Goal: Information Seeking & Learning: Learn about a topic

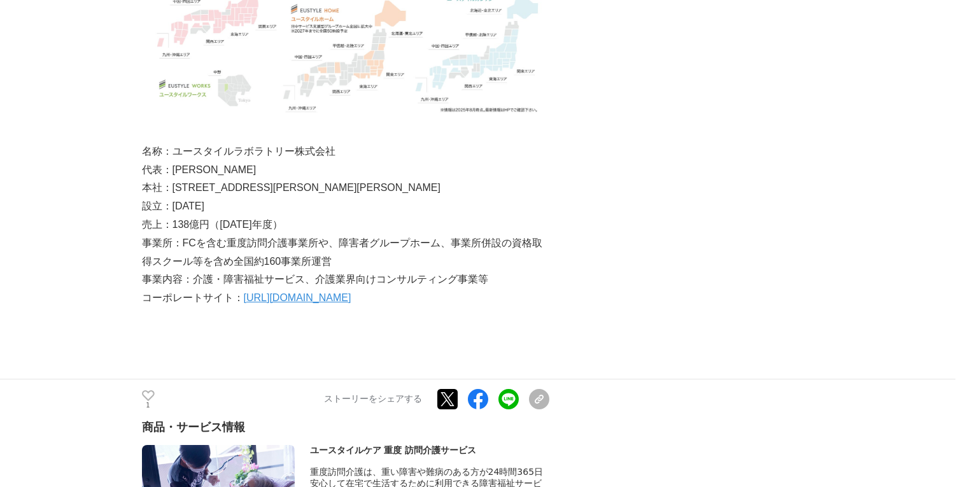
scroll to position [5729, 0]
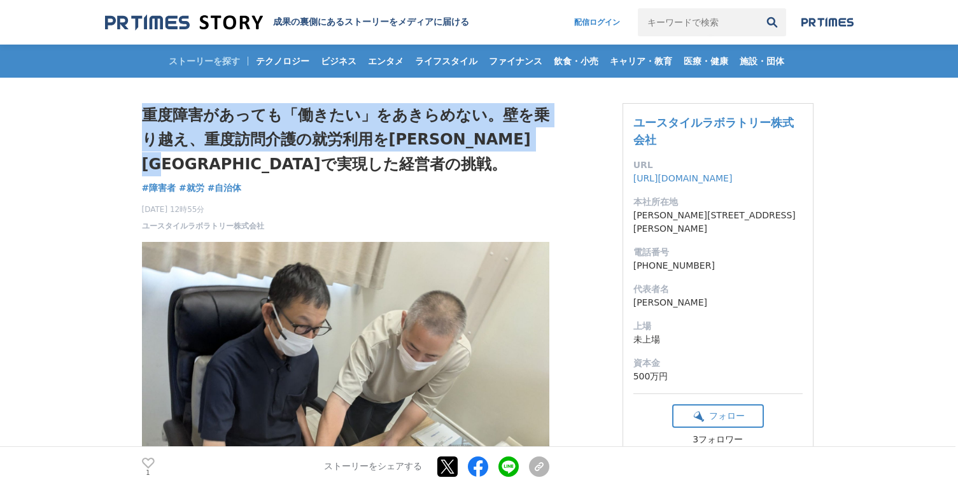
drag, startPoint x: 219, startPoint y: 163, endPoint x: 142, endPoint y: 122, distance: 87.1
click at [142, 122] on h1 "重度障害があっても「働きたい」をあきらめない。壁を乗り越え、重度訪問介護の就労利用を[PERSON_NAME][GEOGRAPHIC_DATA]で実現した経営…" at bounding box center [345, 139] width 407 height 73
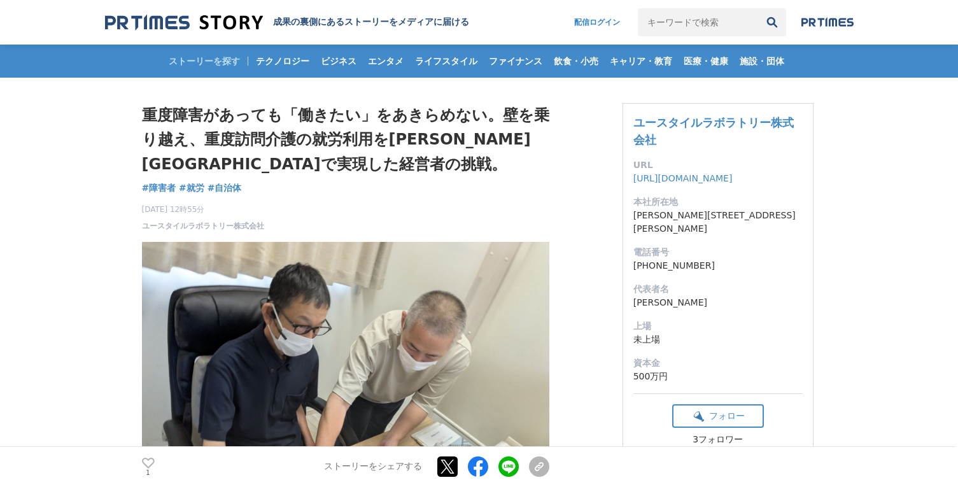
click at [549, 477] on div "1 いいね！する ストーリーをシェアする Xでポストする Facebookでシェアする LINEでシェアする リンクをコピー" at bounding box center [345, 466] width 407 height 41
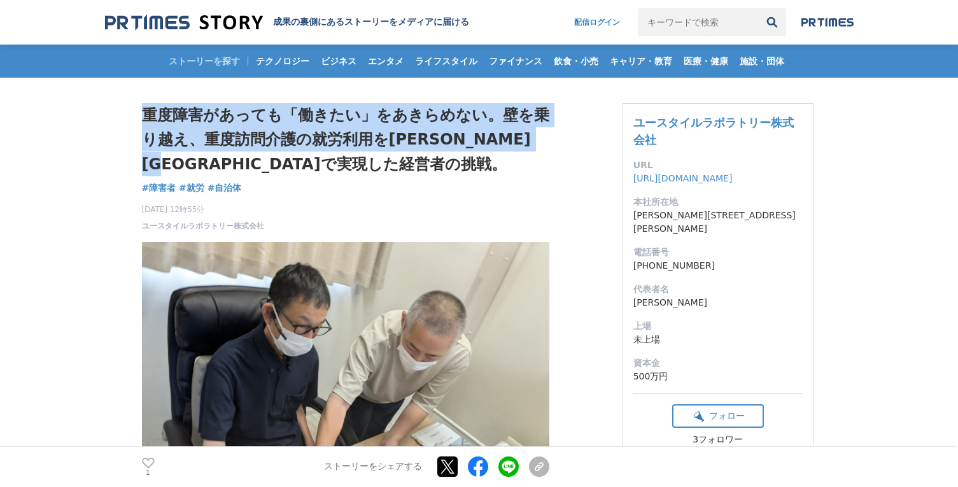
drag, startPoint x: 237, startPoint y: 160, endPoint x: 140, endPoint y: 108, distance: 110.7
copy h1 "重度障害があっても「働きたい」をあきらめない。壁を乗り越え、重度訪問介護の就労利用を[PERSON_NAME][GEOGRAPHIC_DATA]で実現した経営…"
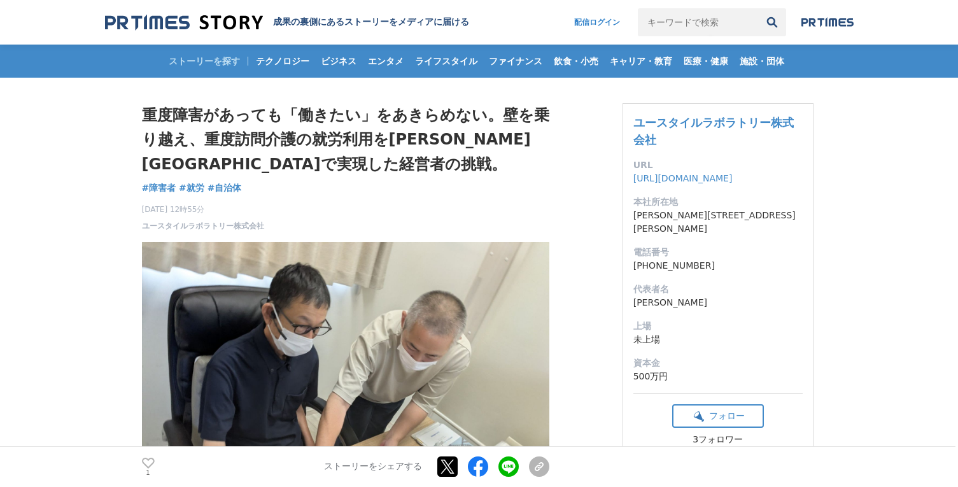
click at [549, 477] on div "1 いいね！する ストーリーをシェアする Xでポストする Facebookでシェアする LINEでシェアする リンクをコピー" at bounding box center [345, 466] width 407 height 41
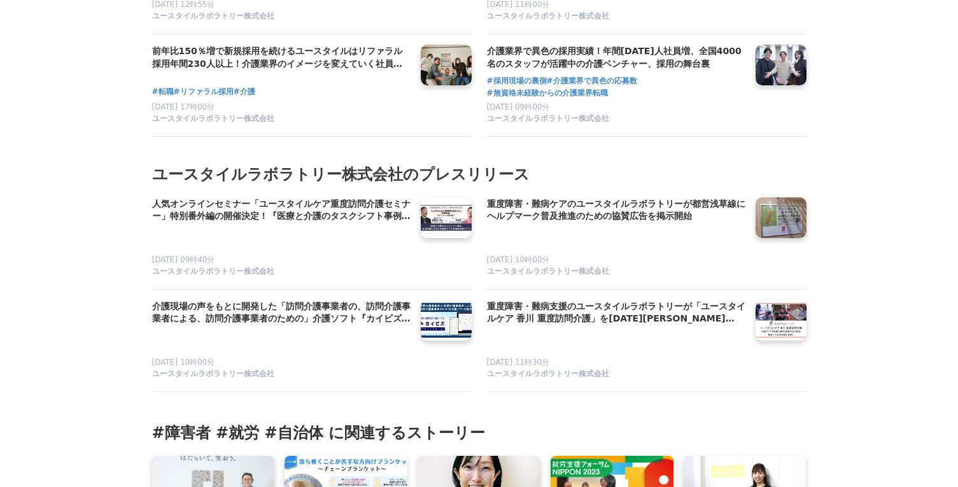
scroll to position [6794, 0]
